Goal: Find specific page/section: Find specific page/section

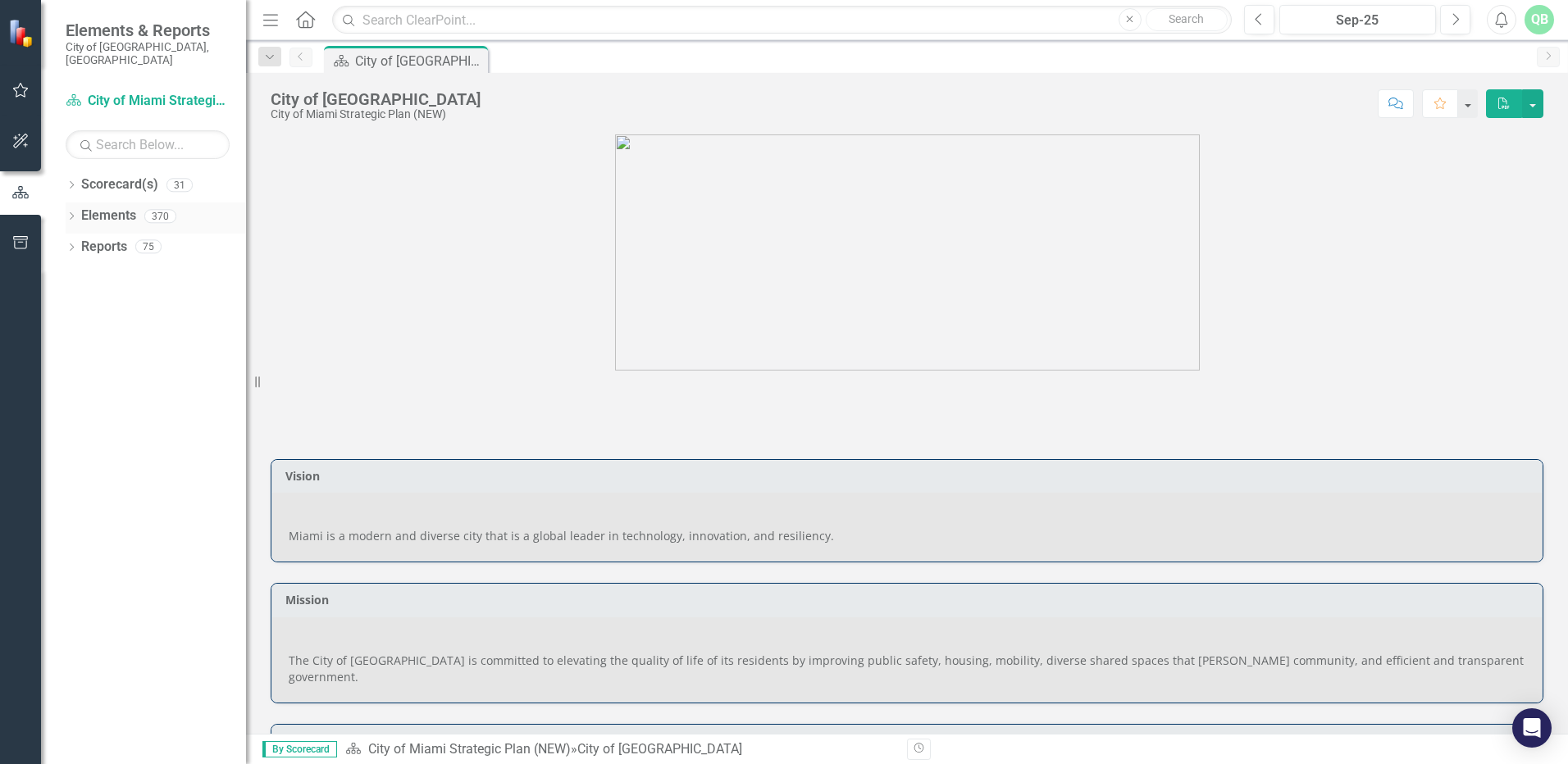
click at [121, 208] on link "Elements" at bounding box center [109, 216] width 55 height 19
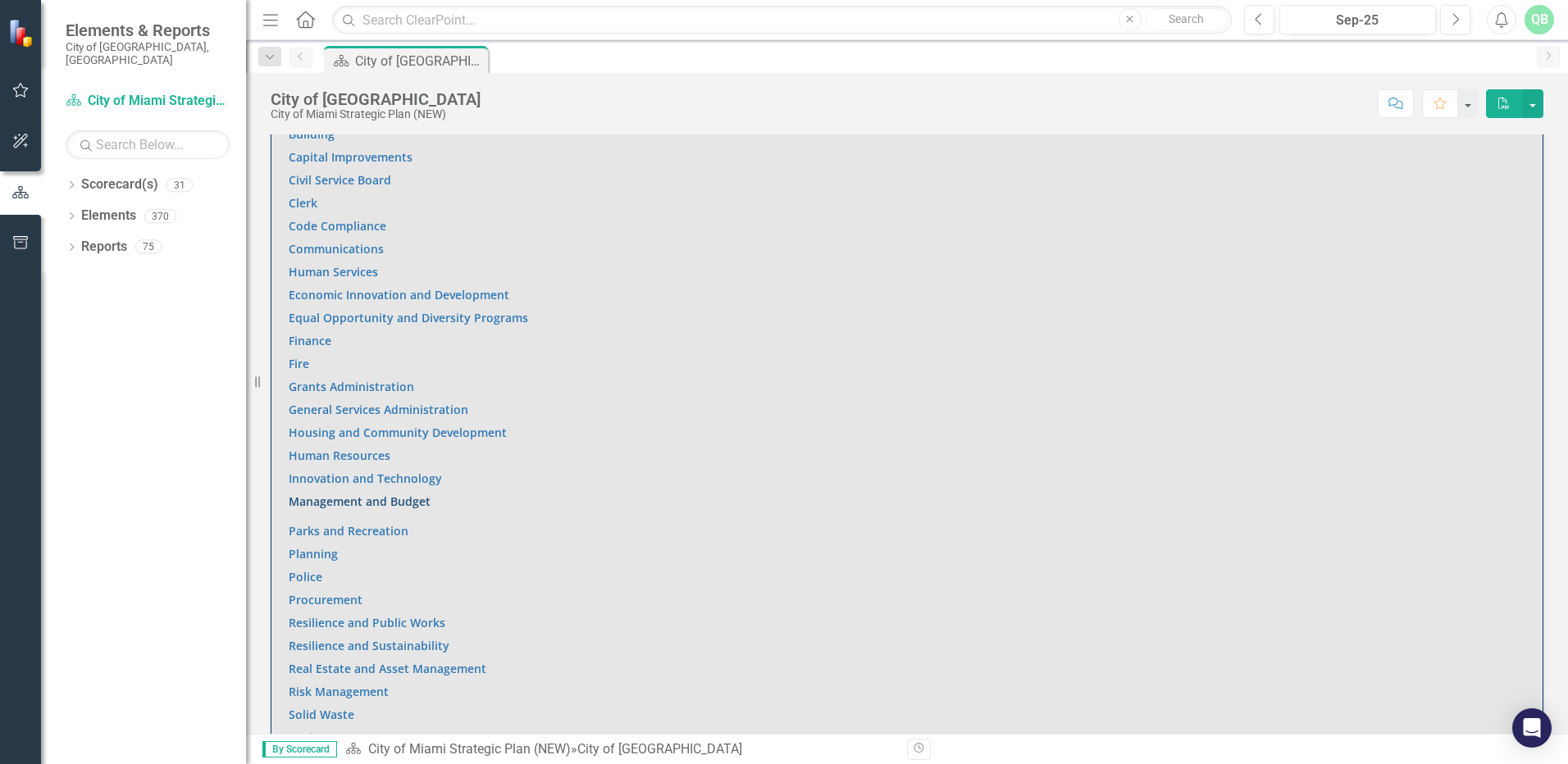
scroll to position [1148, 0]
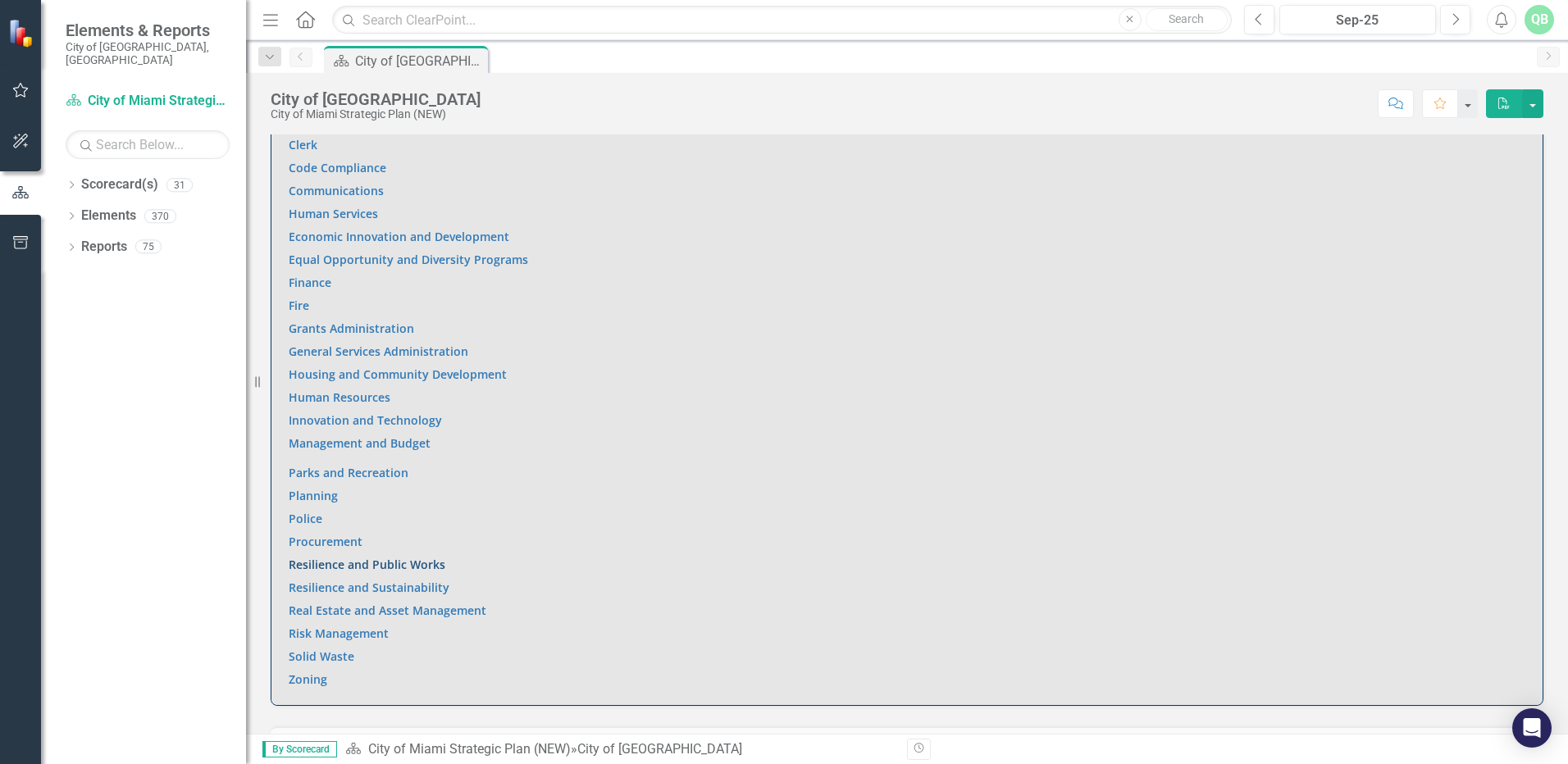
click at [318, 557] on link "Resilience and Public Works" at bounding box center [366, 565] width 157 height 15
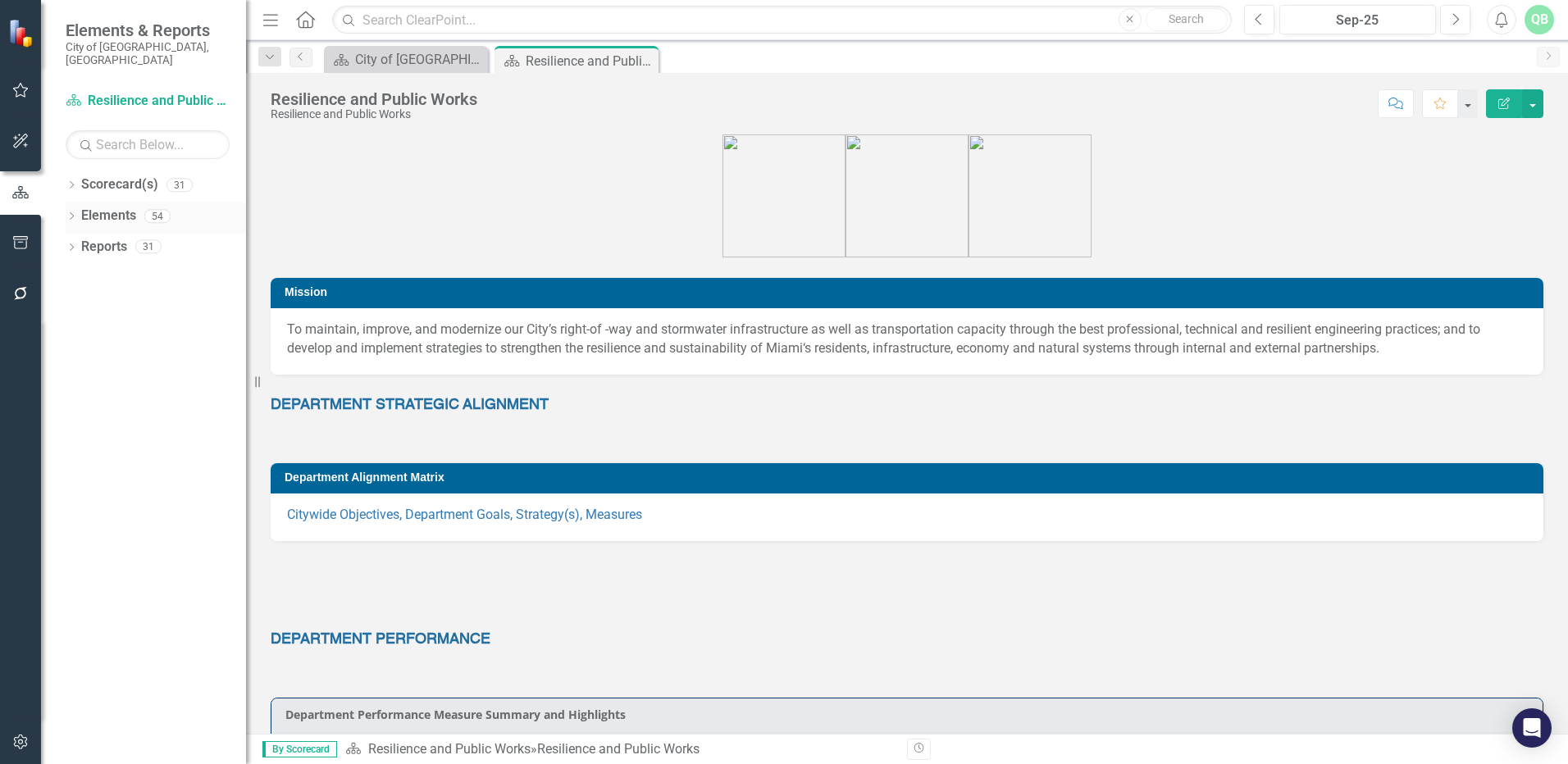
click at [107, 207] on link "Elements" at bounding box center [109, 216] width 55 height 19
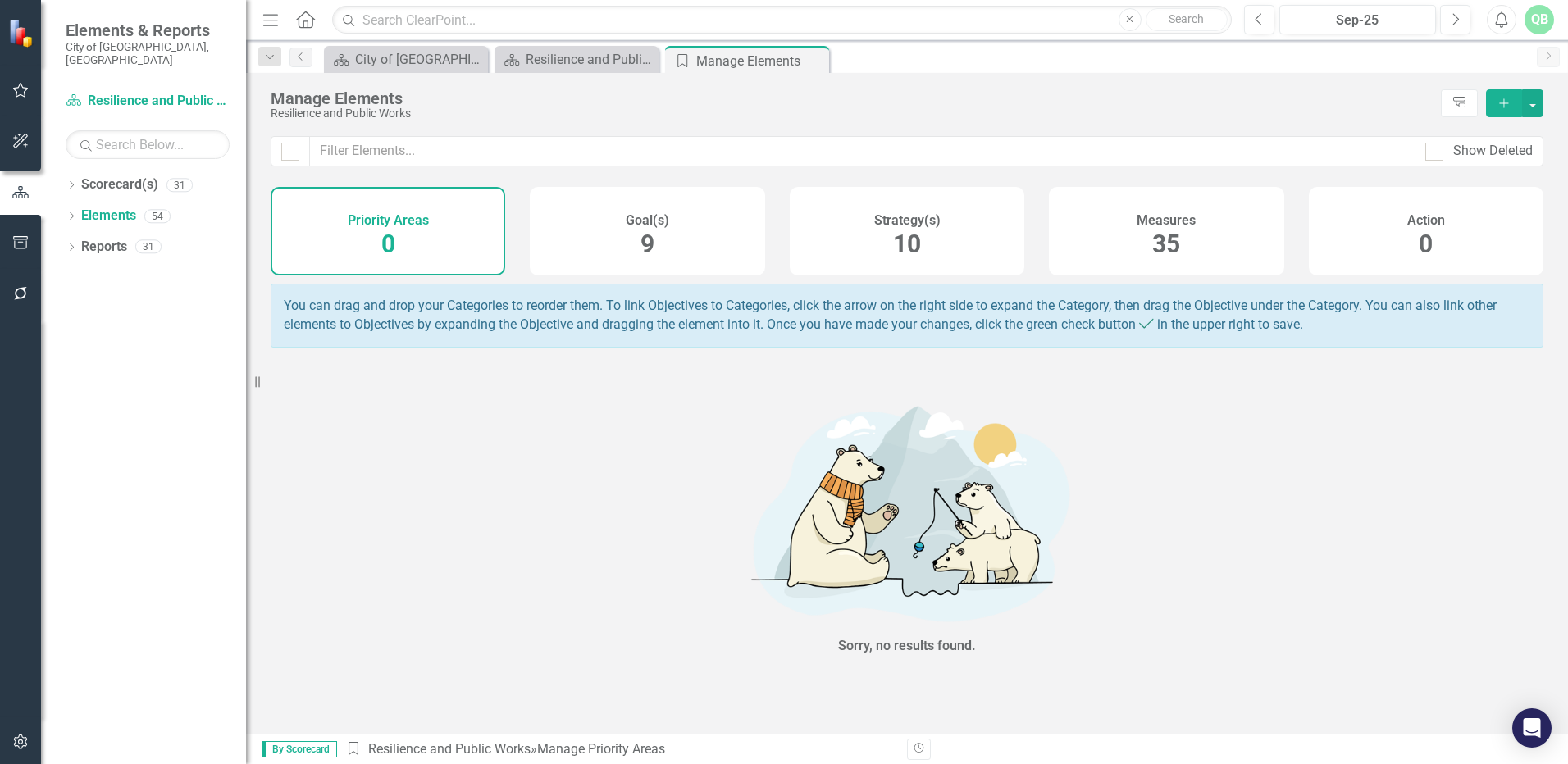
click at [1108, 237] on div "Measures 35" at bounding box center [1166, 231] width 234 height 88
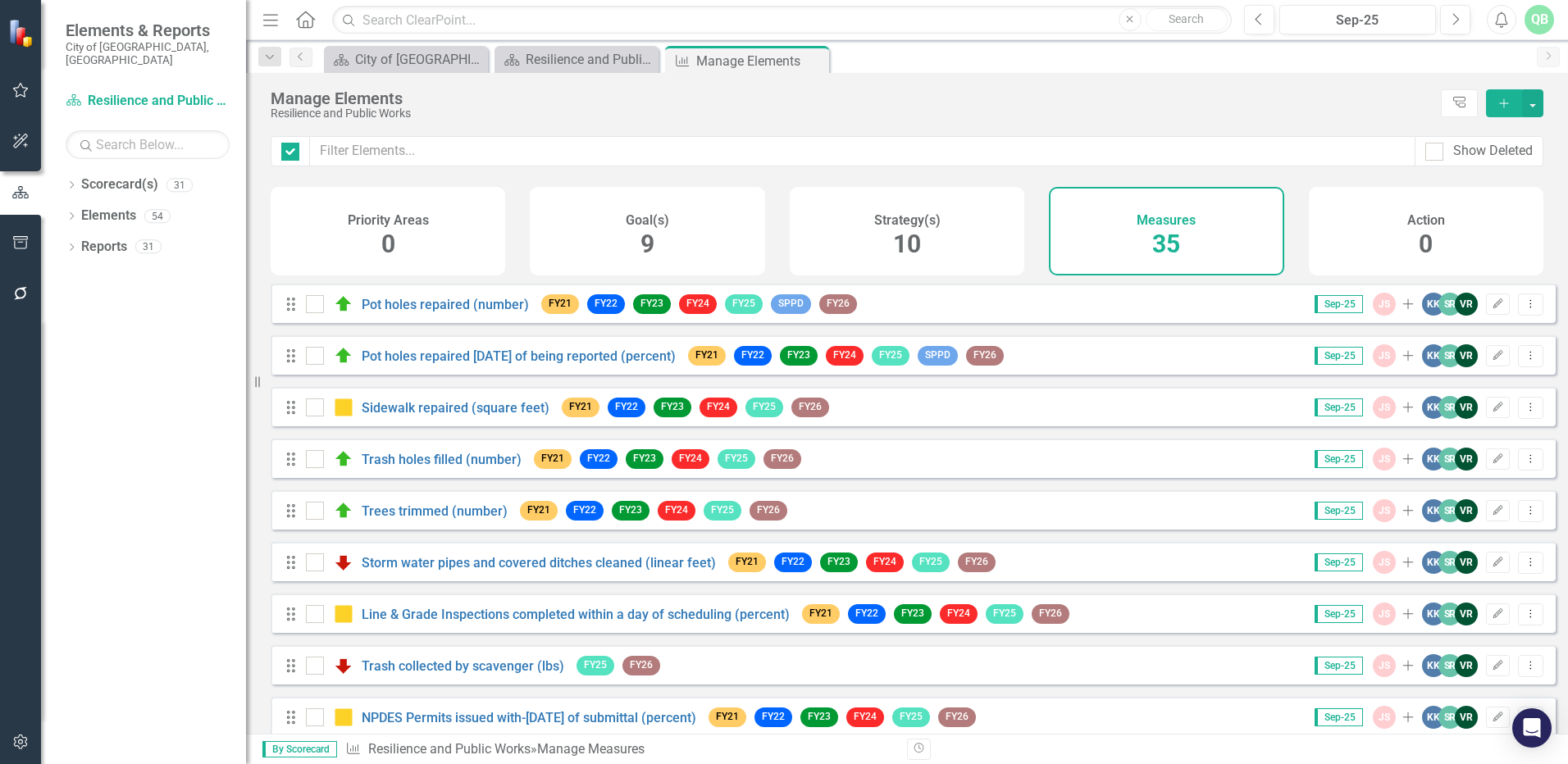
checkbox input "false"
click at [479, 570] on link "Storm water pipes and covered ditches cleaned (linear feet)" at bounding box center [538, 563] width 354 height 15
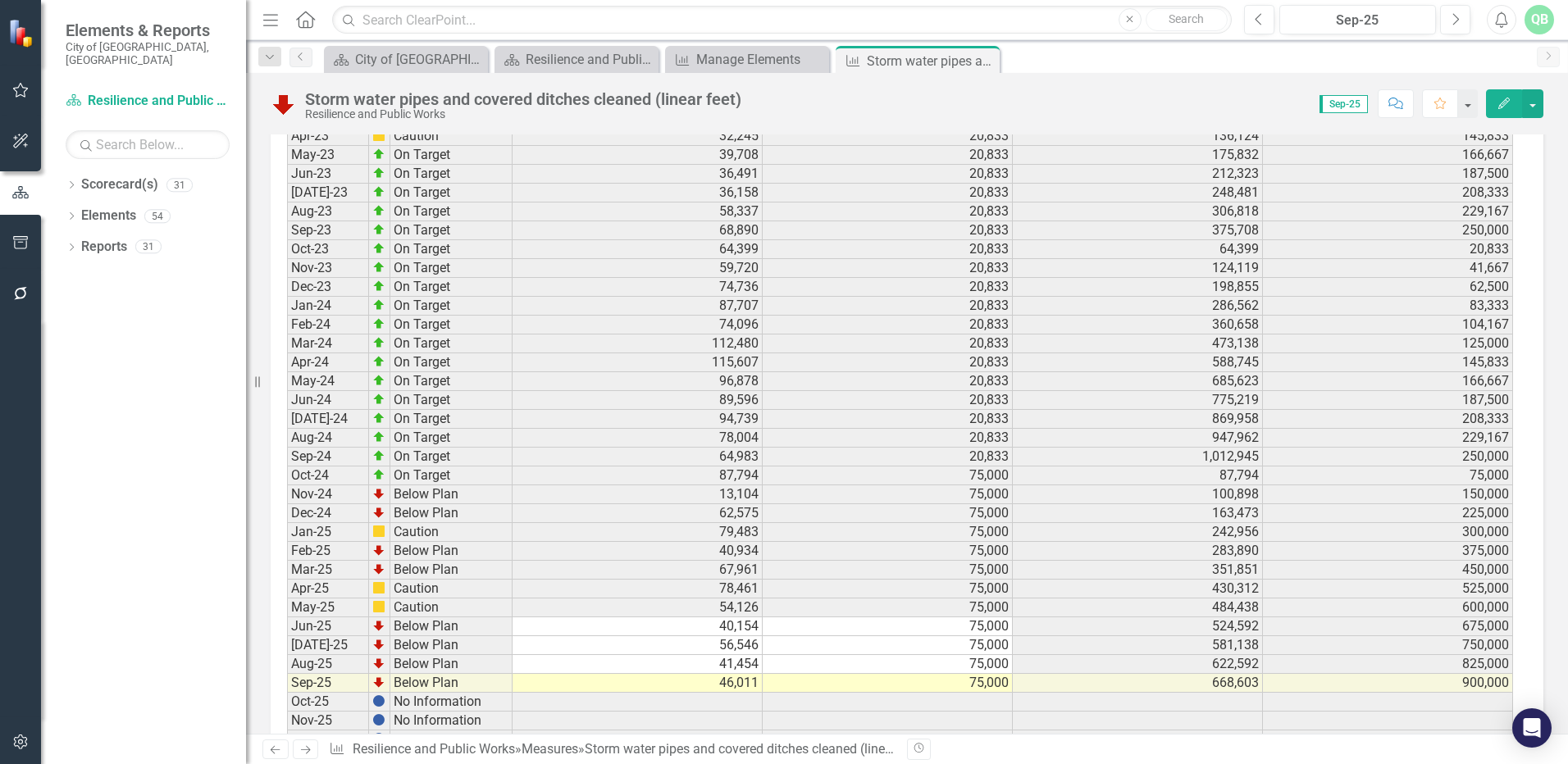
scroll to position [2598, 0]
